Goal: Book appointment/travel/reservation

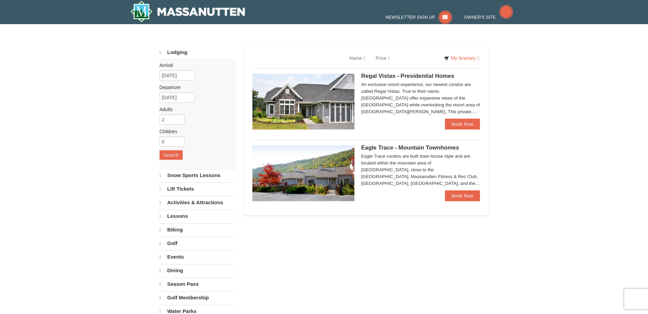
select select "9"
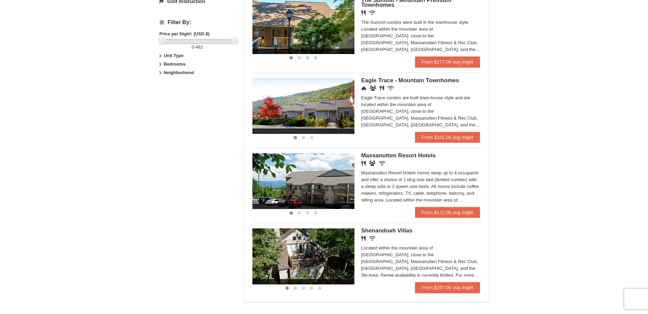
scroll to position [340, 0]
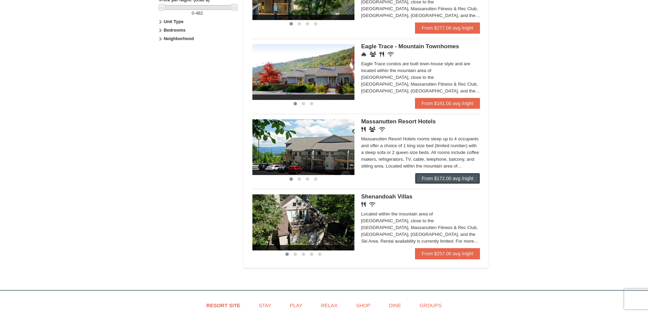
click at [440, 178] on link "From $172.00 avg /night" at bounding box center [447, 178] width 65 height 11
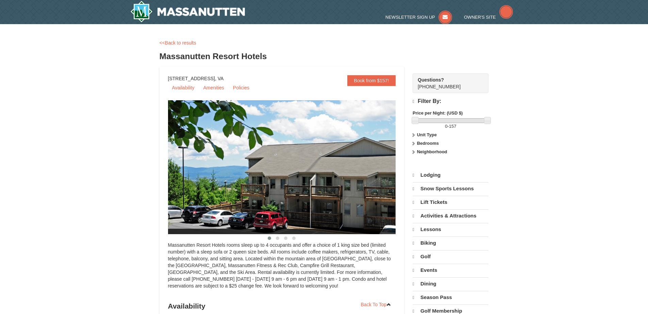
select select "9"
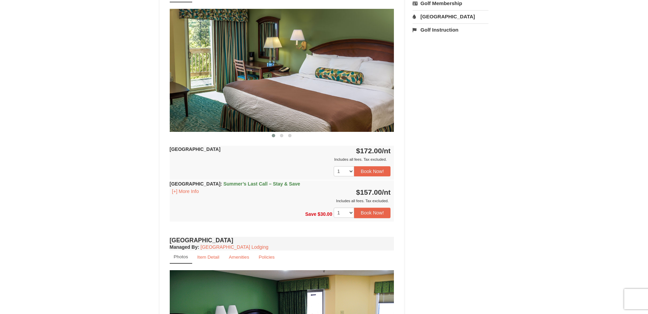
scroll to position [306, 0]
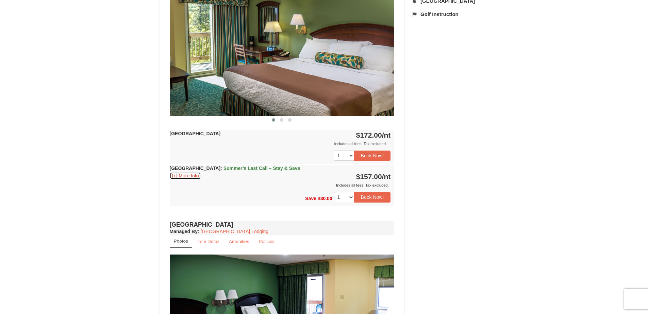
click at [177, 177] on button "[+] More Info" at bounding box center [186, 175] width 32 height 7
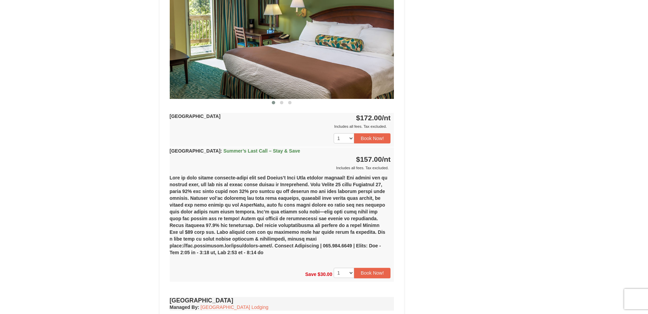
scroll to position [340, 0]
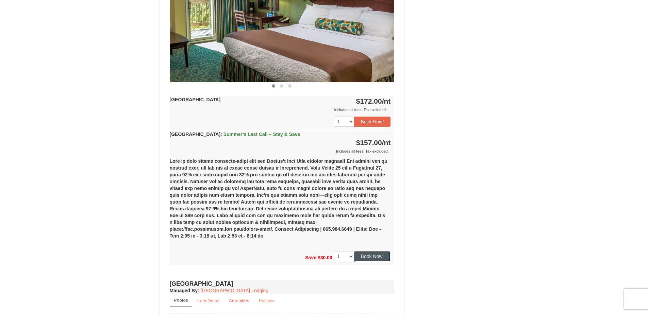
click at [372, 251] on button "Book Now!" at bounding box center [372, 256] width 37 height 10
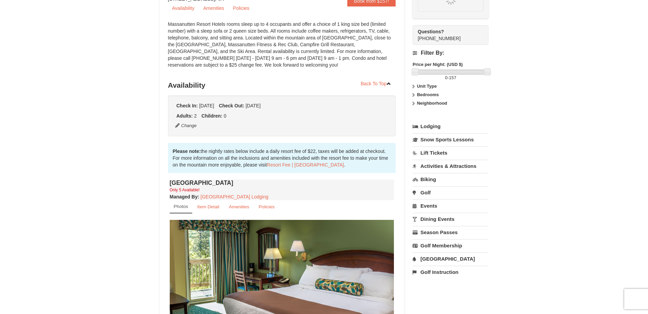
scroll to position [66, 0]
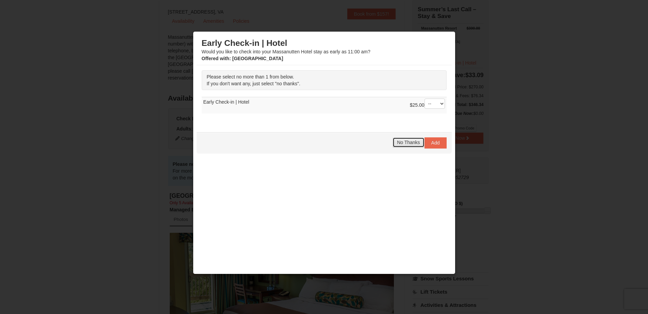
click at [397, 142] on span "No Thanks" at bounding box center [408, 142] width 23 height 5
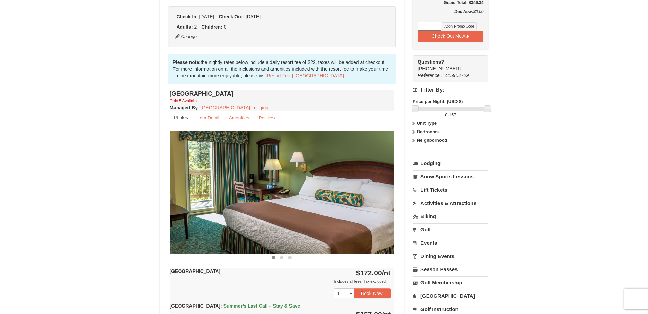
scroll to position [202, 0]
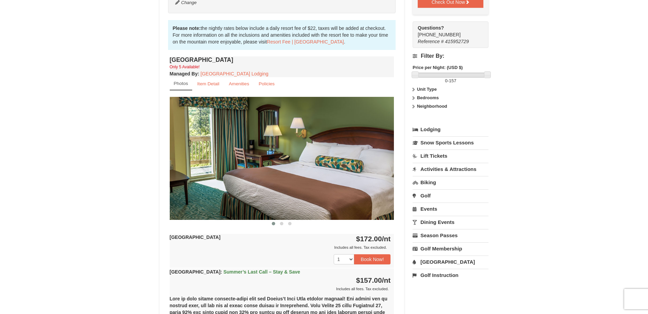
click at [464, 169] on link "Activities & Attractions" at bounding box center [451, 169] width 76 height 13
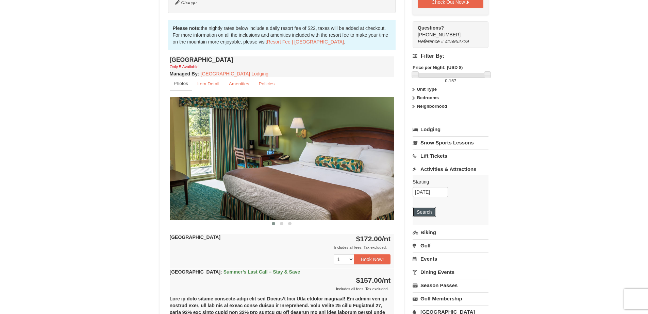
click at [422, 213] on button "Search" at bounding box center [424, 212] width 23 height 10
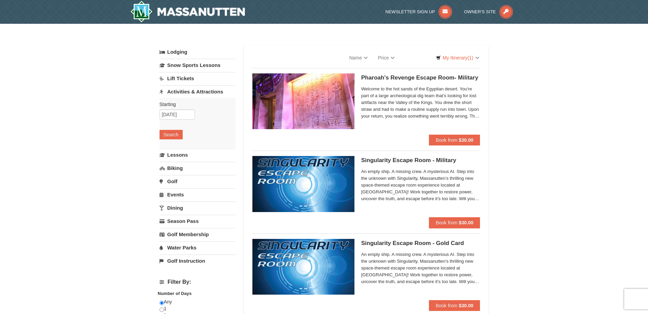
select select "9"
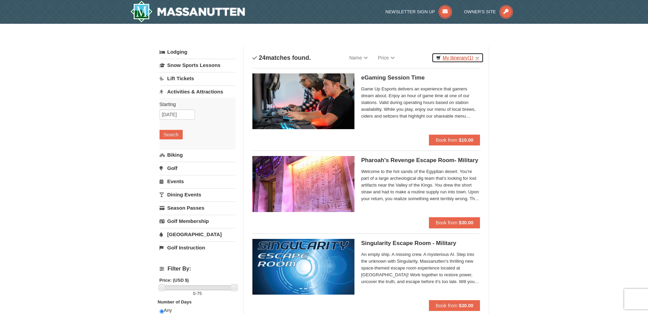
click at [452, 56] on link "My Itinerary (1)" at bounding box center [458, 58] width 52 height 10
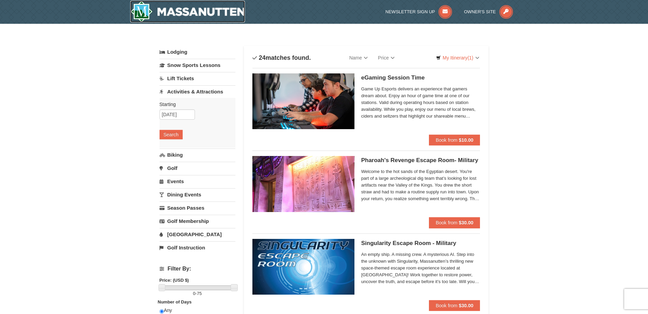
click at [185, 10] on img at bounding box center [187, 12] width 115 height 22
